Goal: Find contact information: Find contact information

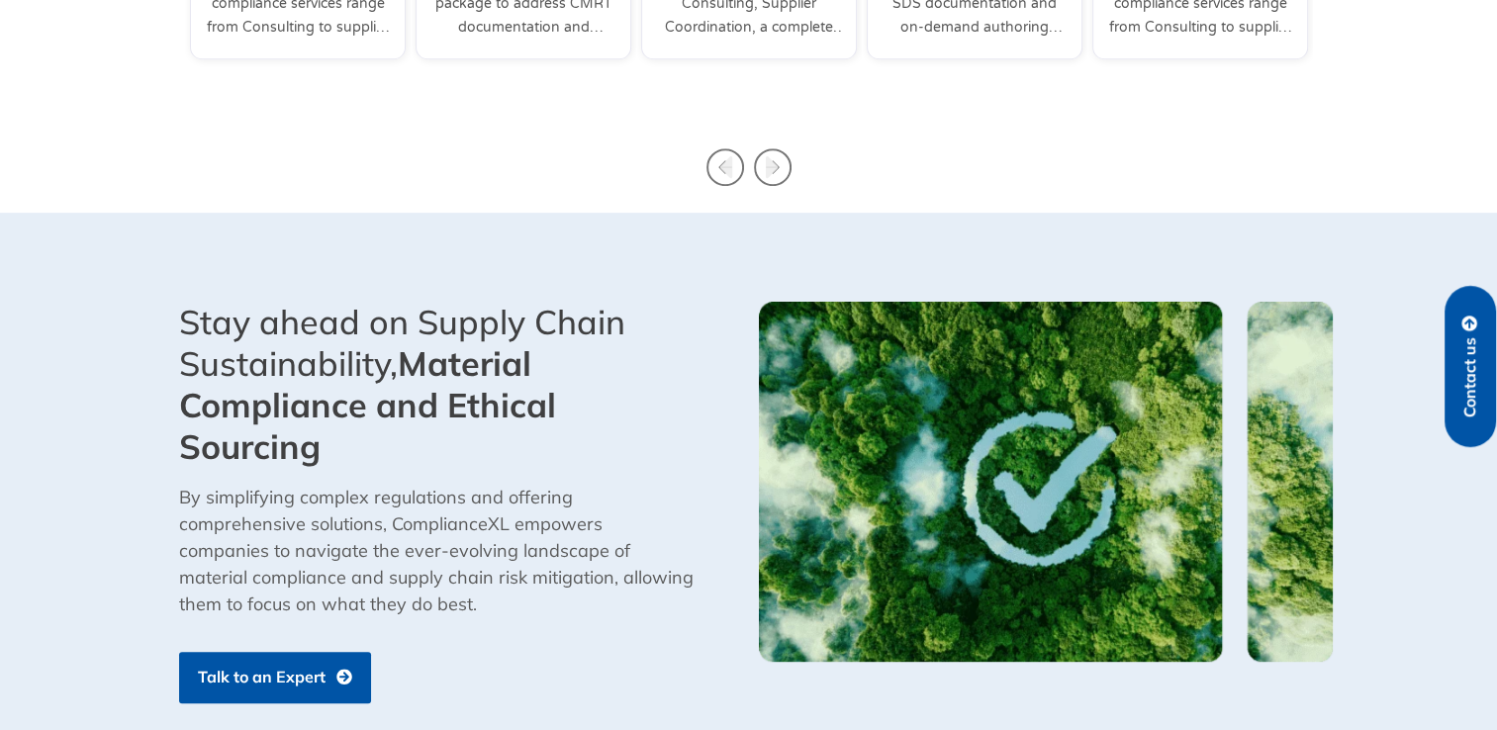
scroll to position [792, 0]
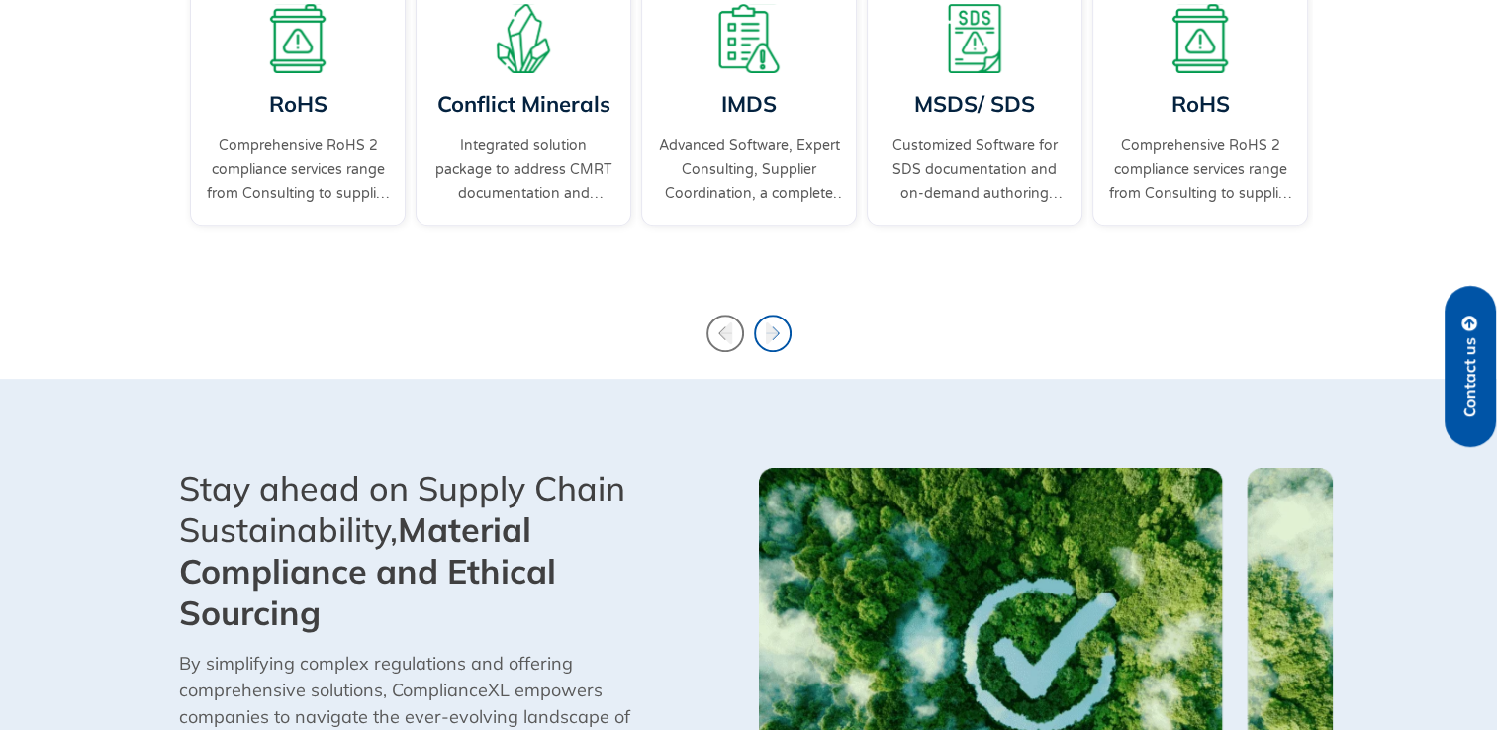
click at [775, 335] on icon "Next slide" at bounding box center [771, 334] width 13 height 22
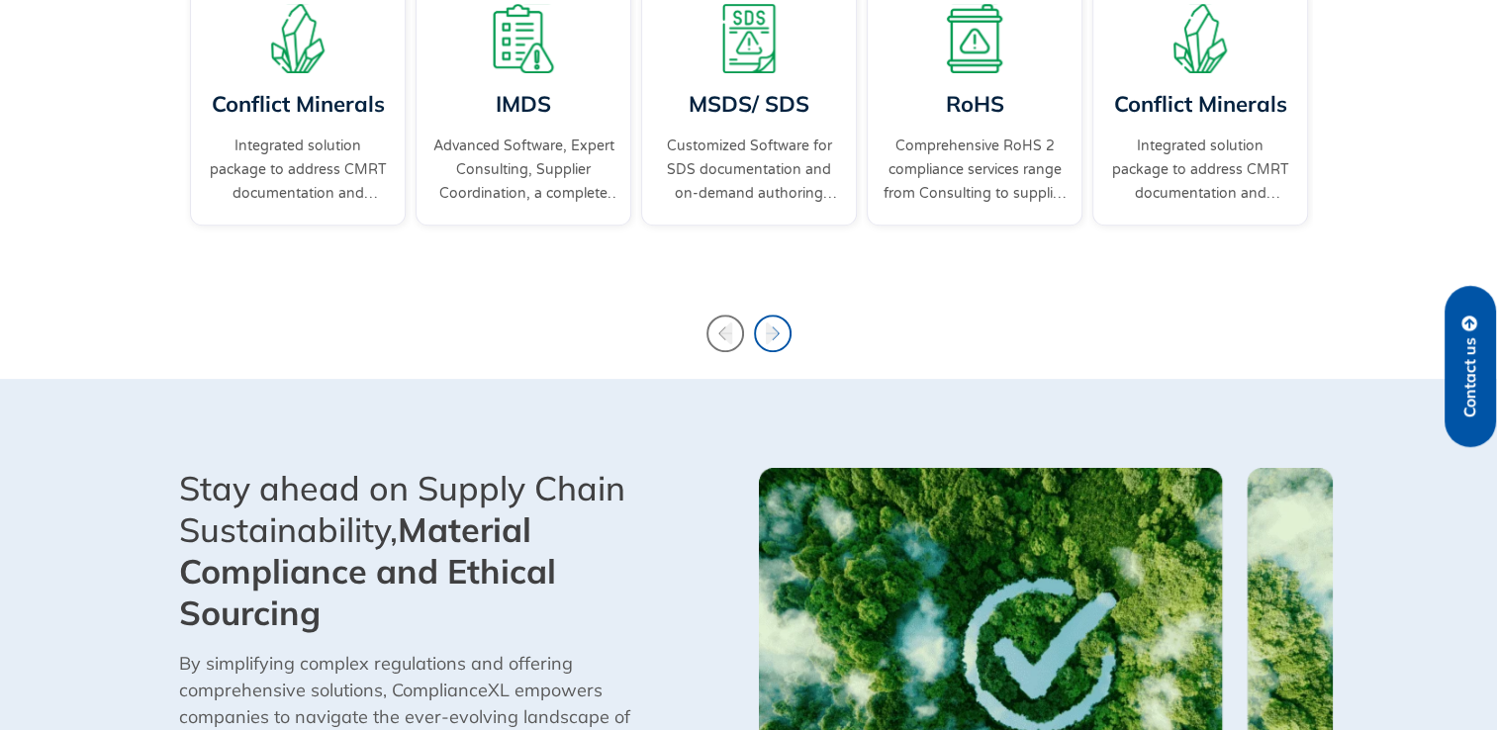
click at [775, 335] on icon "Next slide" at bounding box center [771, 334] width 13 height 22
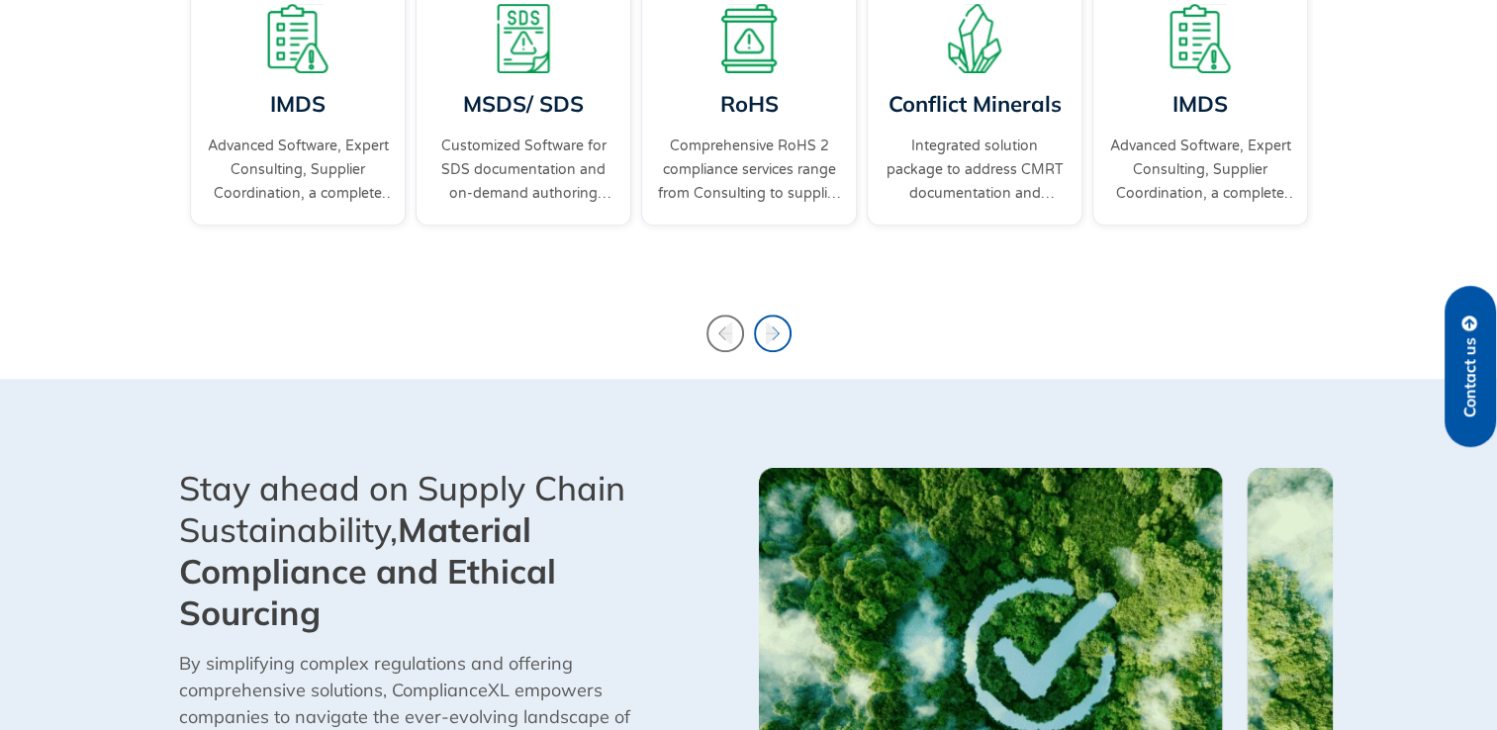
click at [782, 334] on icon "Next slide" at bounding box center [773, 334] width 38 height 38
click at [782, 333] on icon "Next slide" at bounding box center [773, 334] width 38 height 38
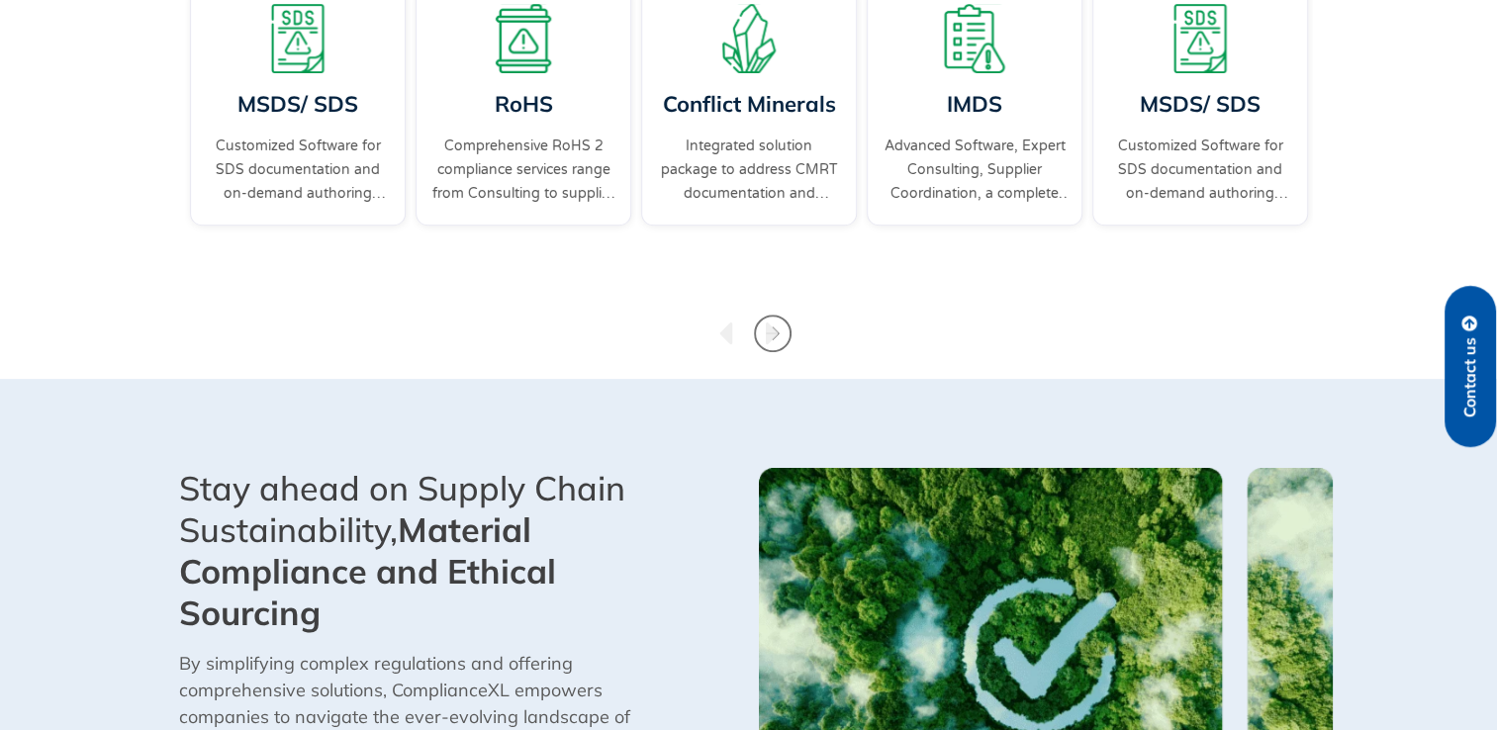
drag, startPoint x: 782, startPoint y: 333, endPoint x: 725, endPoint y: 333, distance: 56.4
click at [725, 333] on icon "Previous slide" at bounding box center [726, 334] width 13 height 22
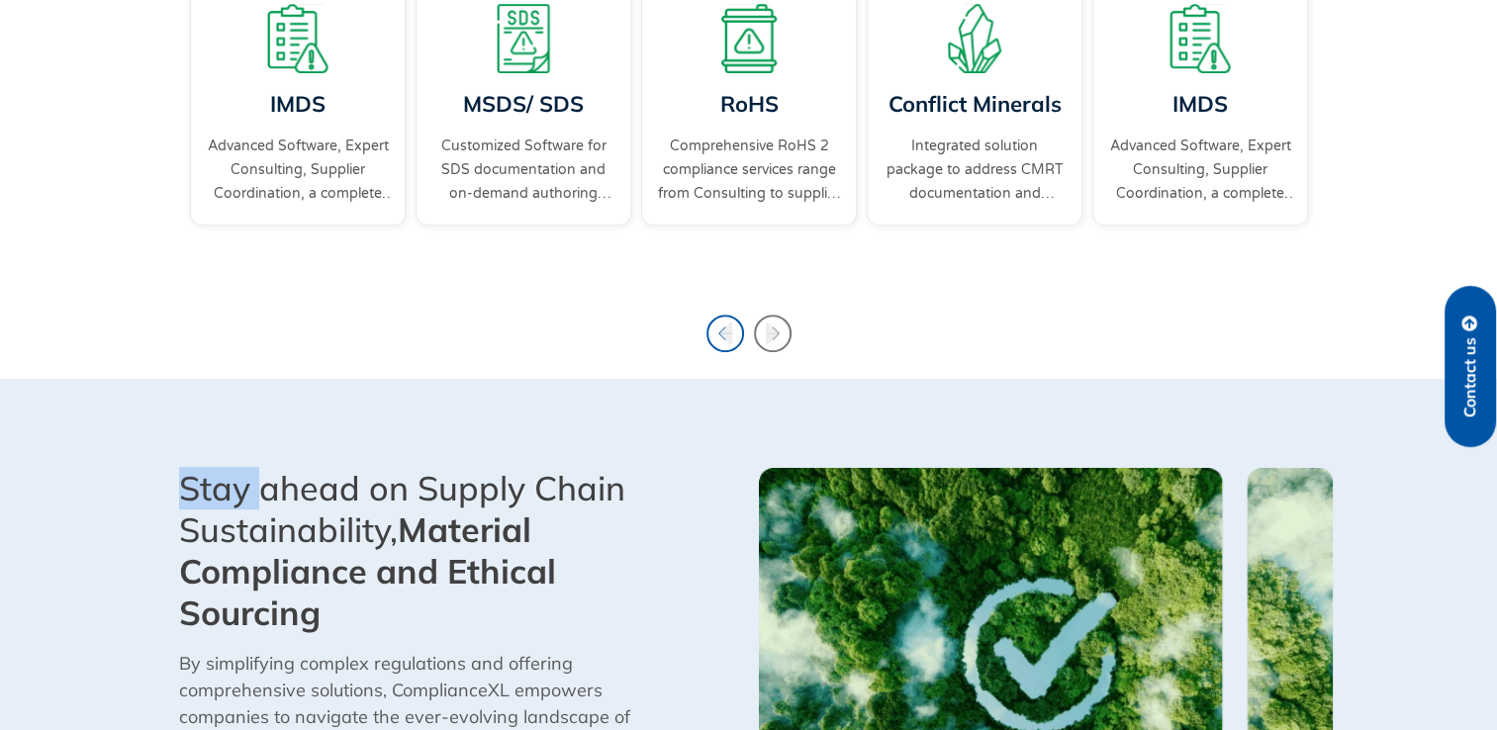
click at [724, 331] on icon "Previous slide" at bounding box center [726, 334] width 13 height 22
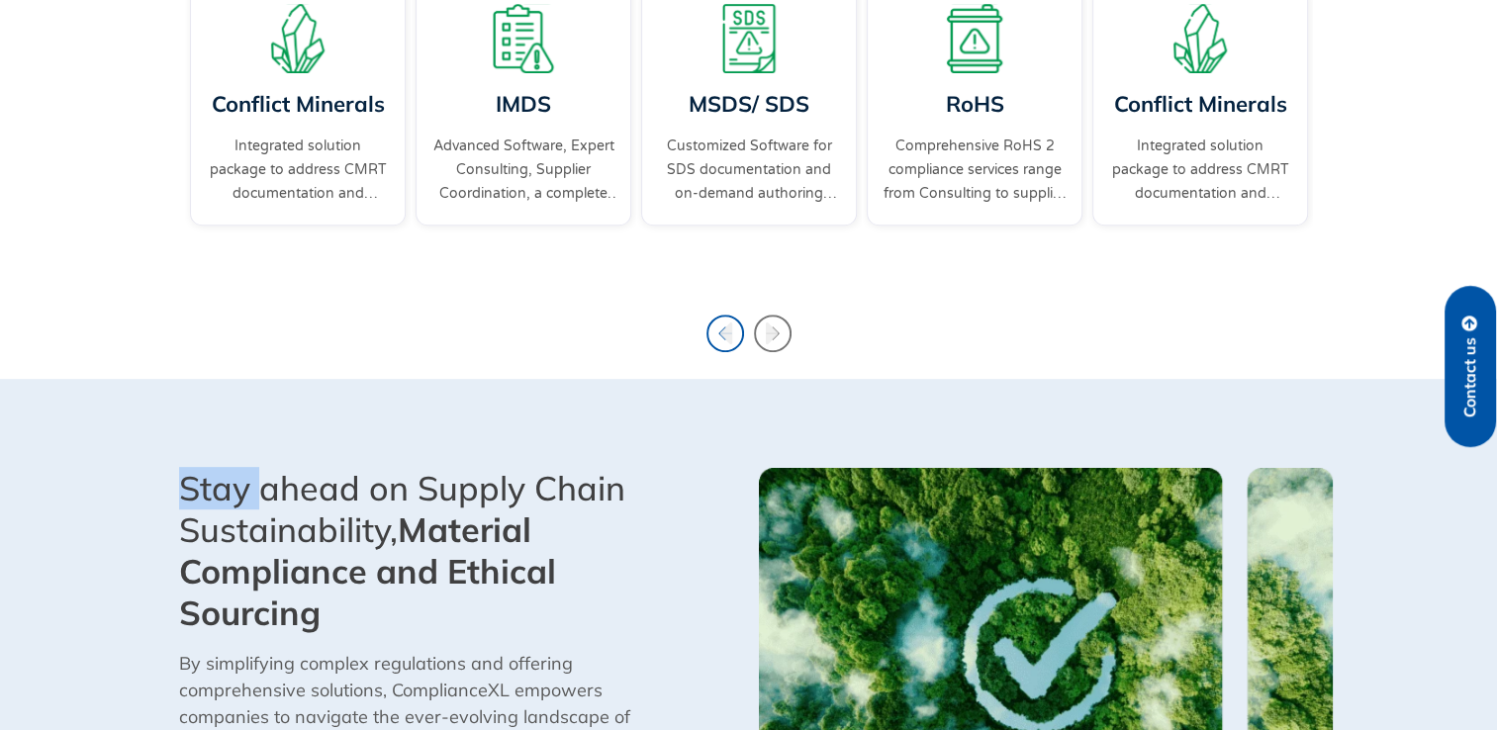
click at [724, 331] on icon "Previous slide" at bounding box center [726, 334] width 13 height 22
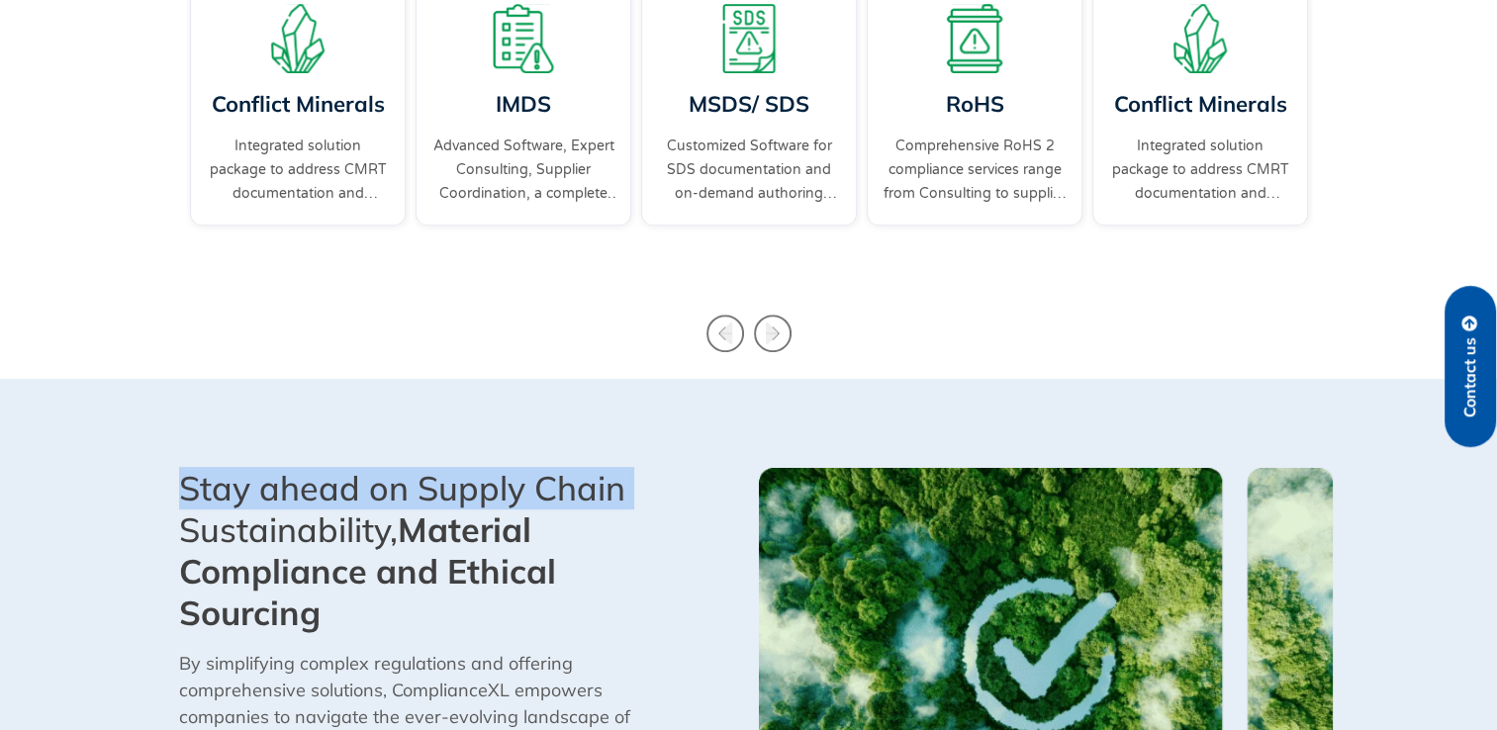
drag, startPoint x: 724, startPoint y: 331, endPoint x: 852, endPoint y: 228, distance: 164.8
click at [724, 331] on icon "Previous slide" at bounding box center [726, 334] width 13 height 22
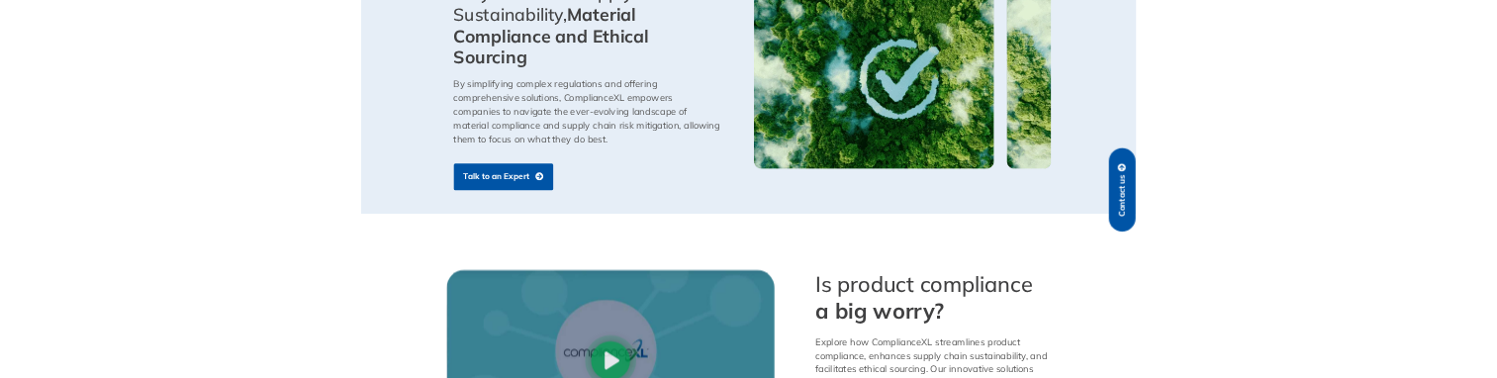
scroll to position [990, 0]
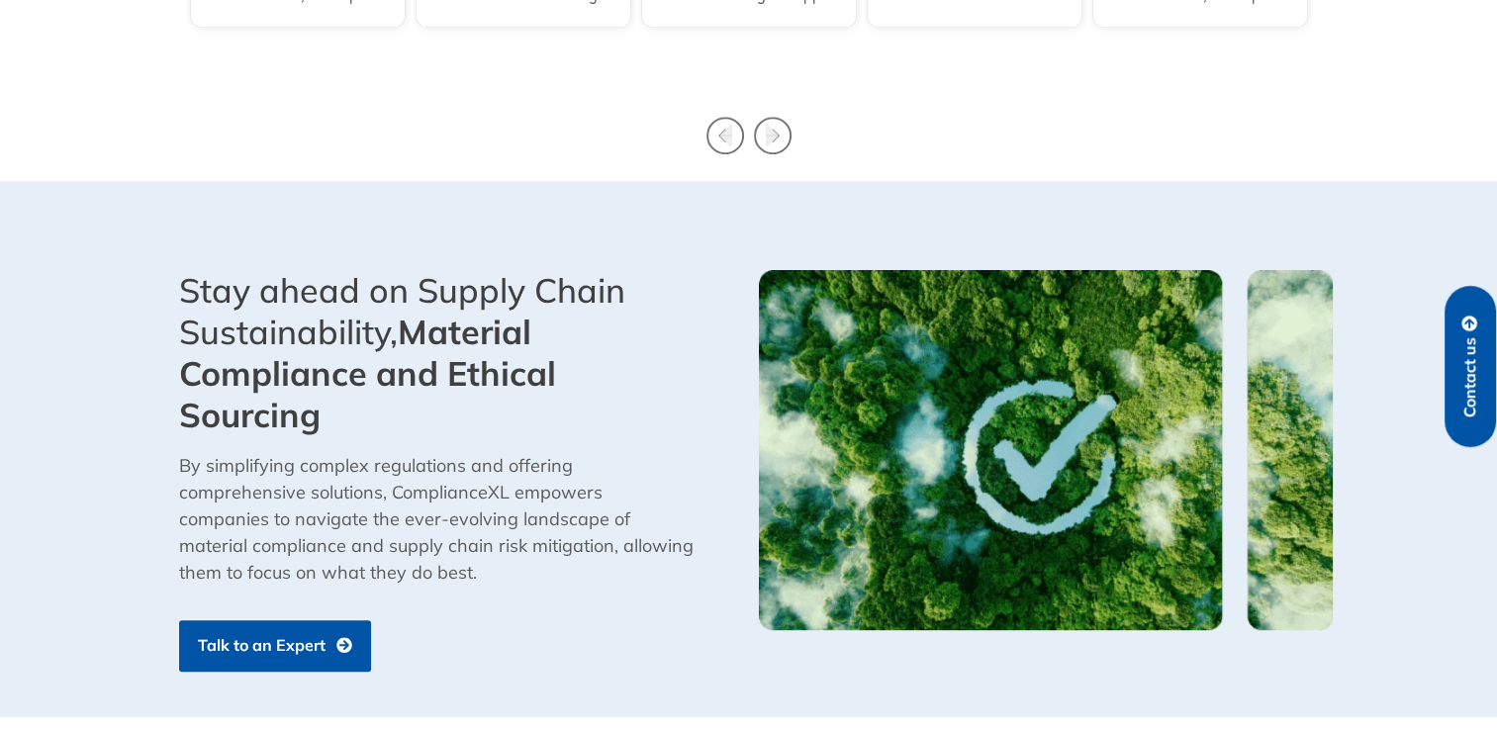
click at [455, 270] on div "Stay ahead on Supply Chain Sustainability, Material Compliance and Ethical Sour…" at bounding box center [459, 353] width 560 height 166
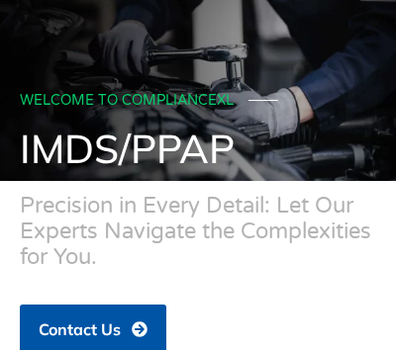
scroll to position [0, 0]
